Goal: Task Accomplishment & Management: Manage account settings

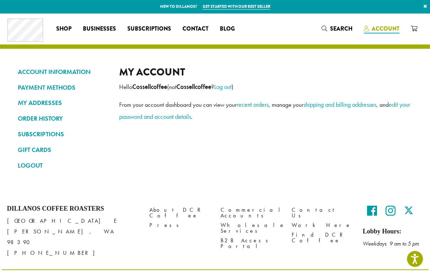
click at [364, 31] on icon at bounding box center [366, 29] width 5 height 6
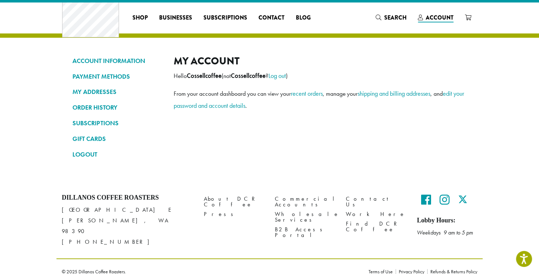
scroll to position [42, 0]
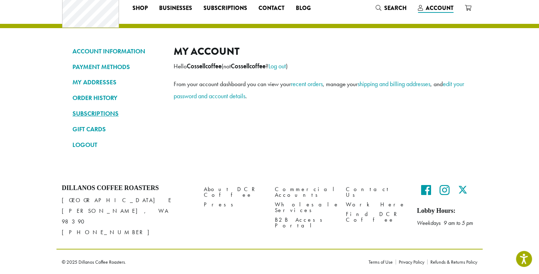
click at [72, 107] on link "SUBSCRIPTIONS" at bounding box center [117, 113] width 91 height 12
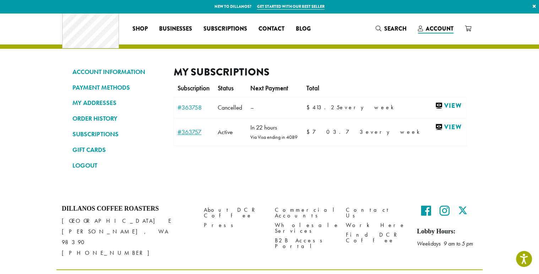
click at [178, 135] on link "#363757" at bounding box center [194, 132] width 33 height 6
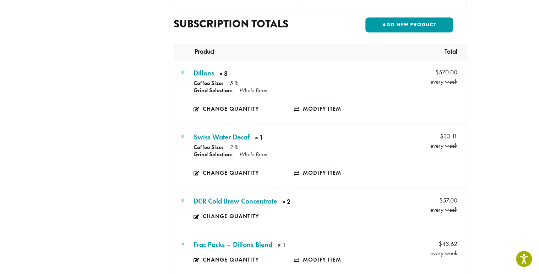
scroll to position [284, 0]
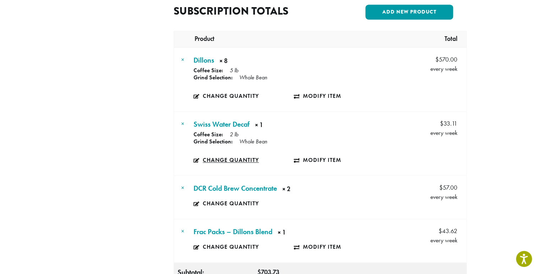
click at [205, 159] on link "Change quantity" at bounding box center [244, 160] width 100 height 16
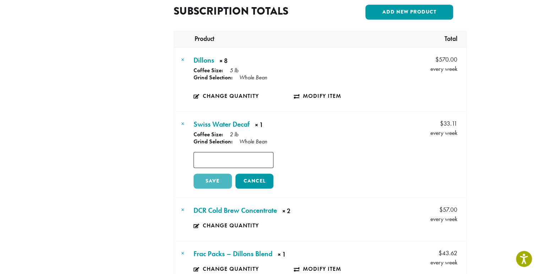
click at [255, 124] on strong "× 1" at bounding box center [285, 125] width 60 height 11
click at [225, 157] on input "*" at bounding box center [234, 160] width 80 height 16
type input "*"
click at [209, 182] on link "Save" at bounding box center [213, 180] width 38 height 15
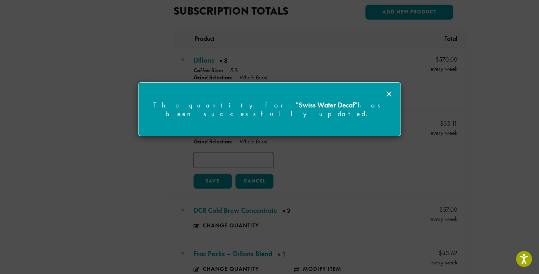
click at [391, 92] on icon at bounding box center [389, 94] width 9 height 9
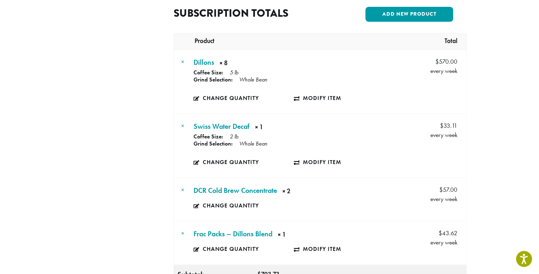
scroll to position [284, 0]
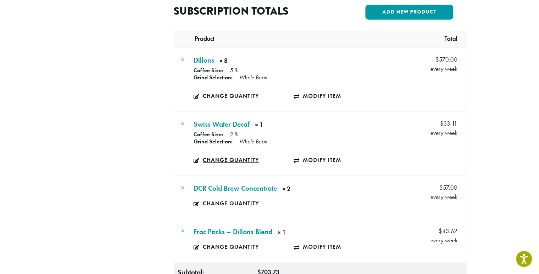
click at [214, 155] on link "Change quantity" at bounding box center [244, 160] width 100 height 16
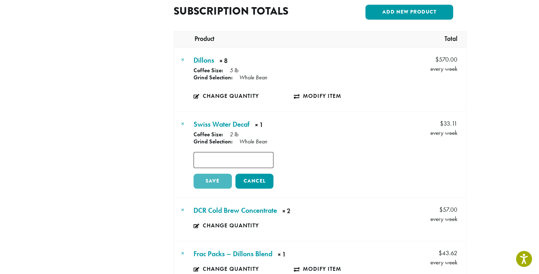
click at [224, 159] on input "*" at bounding box center [234, 160] width 80 height 16
type input "*"
click at [199, 181] on link "Save" at bounding box center [213, 180] width 38 height 15
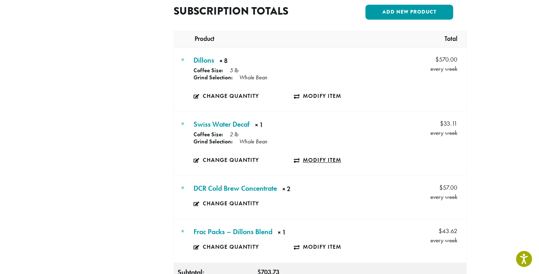
click at [325, 158] on link "Modify item" at bounding box center [344, 160] width 100 height 16
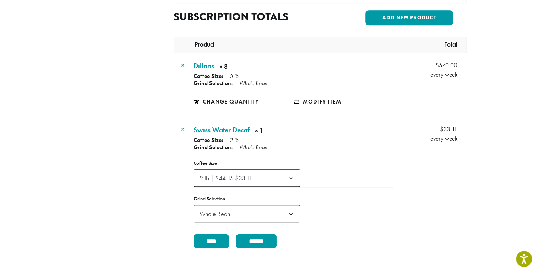
scroll to position [284, 0]
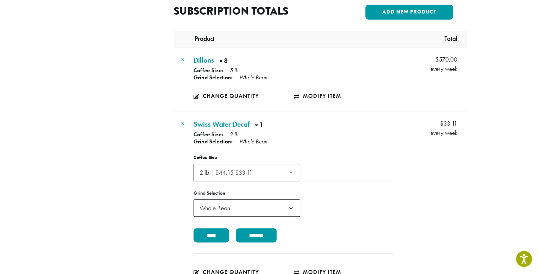
drag, startPoint x: 158, startPoint y: 124, endPoint x: 296, endPoint y: 26, distance: 168.8
click at [181, 124] on link "×" at bounding box center [182, 123] width 3 height 8
